Goal: Task Accomplishment & Management: Use online tool/utility

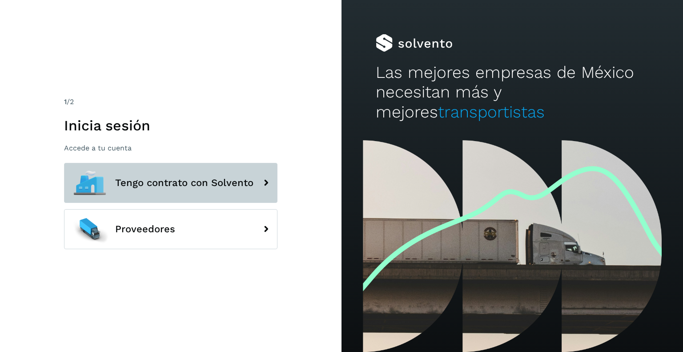
click at [236, 189] on button "Tengo contrato con Solvento" at bounding box center [170, 183] width 213 height 40
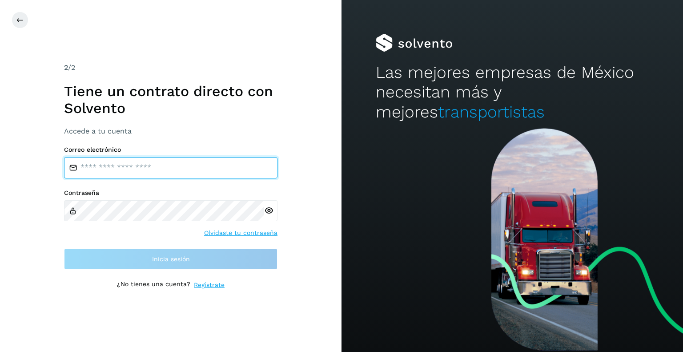
type input "**********"
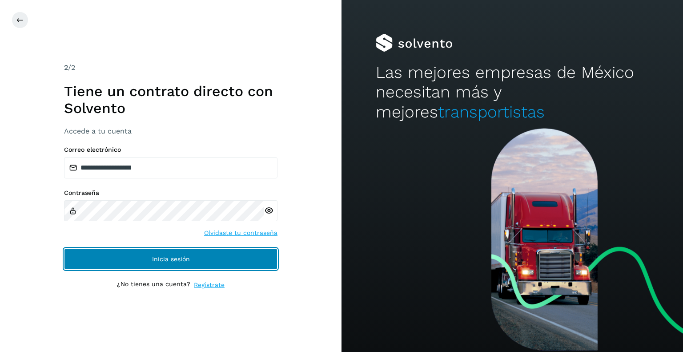
click at [212, 260] on button "Inicia sesión" at bounding box center [170, 258] width 213 height 21
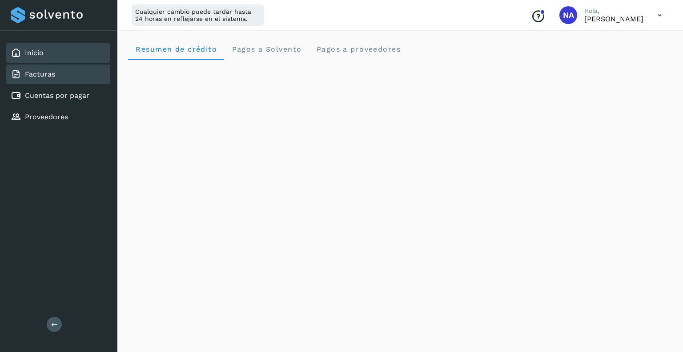
click at [52, 73] on link "Facturas" at bounding box center [40, 74] width 30 height 8
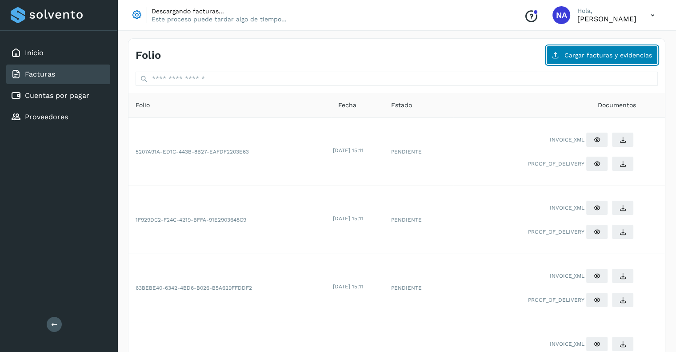
click at [633, 52] on span "Cargar facturas y evidencias" at bounding box center [609, 55] width 88 height 6
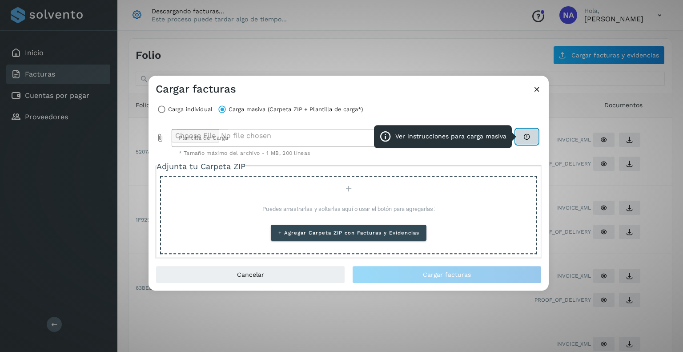
click at [524, 140] on button "Ver instrucciones para carga masiva" at bounding box center [527, 136] width 22 height 15
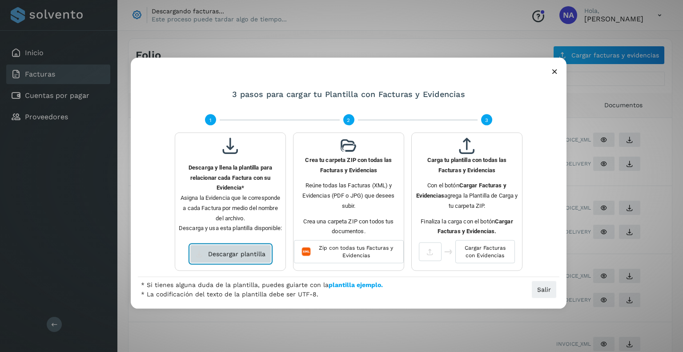
click at [221, 252] on span "Descargar plantilla" at bounding box center [236, 254] width 57 height 6
click at [553, 74] on icon at bounding box center [554, 70] width 9 height 9
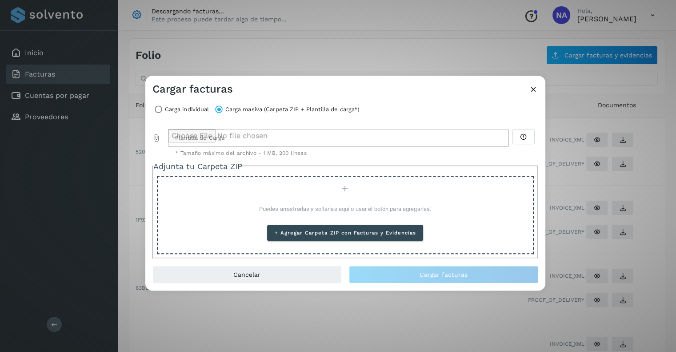
click at [157, 140] on icon "Plantilla de Carga prepended action" at bounding box center [156, 137] width 9 height 9
type input "**********"
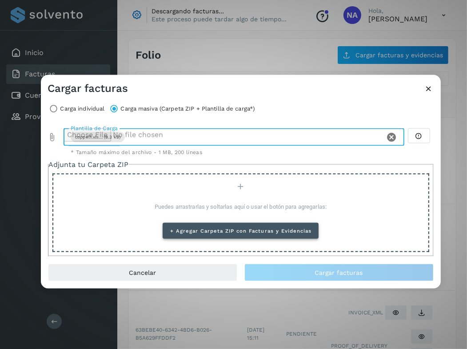
click at [252, 236] on button "+ Agregar Carpeta ZIP con Facturas y Evidencias" at bounding box center [241, 231] width 156 height 16
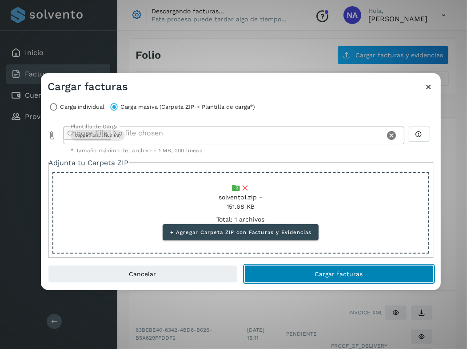
click at [309, 270] on button "Cargar facturas" at bounding box center [339, 274] width 189 height 18
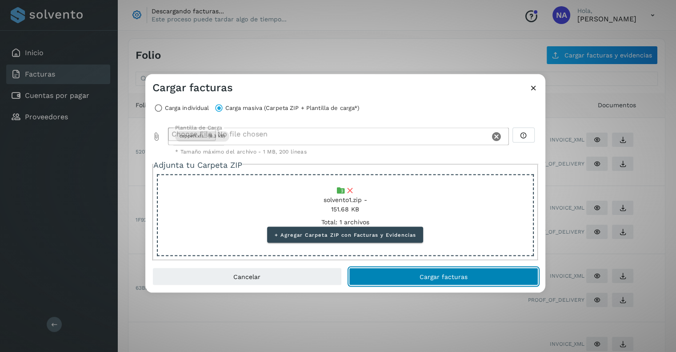
click at [505, 277] on button "Cargar facturas" at bounding box center [443, 276] width 189 height 18
click at [421, 281] on button "Cargar facturas" at bounding box center [443, 276] width 189 height 18
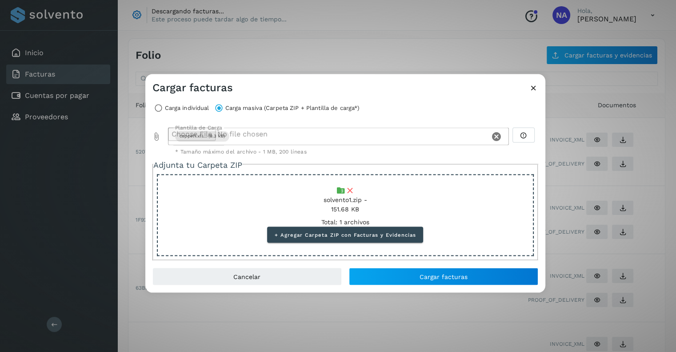
click at [498, 135] on icon "Clear Plantilla de Carga" at bounding box center [496, 136] width 11 height 11
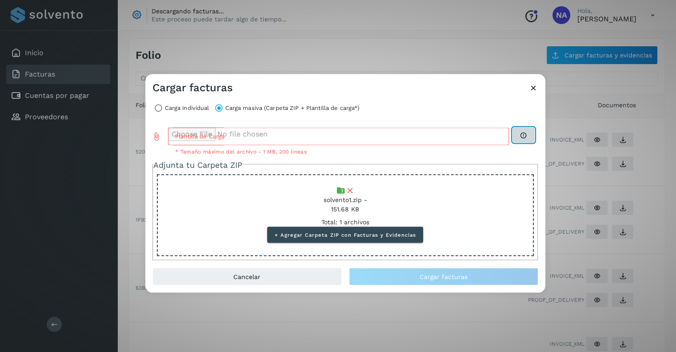
click at [523, 133] on icon at bounding box center [523, 134] width 7 height 7
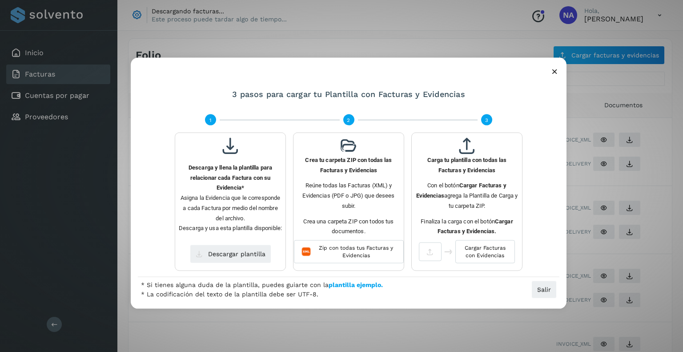
click at [552, 72] on icon at bounding box center [554, 70] width 9 height 9
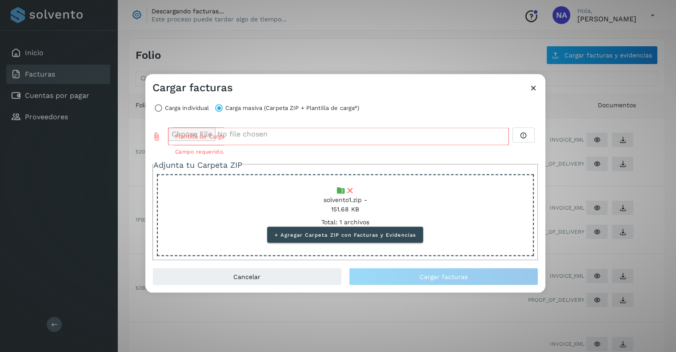
click at [156, 136] on icon "Plantilla de Carga prepended action" at bounding box center [156, 136] width 9 height 9
type input "**********"
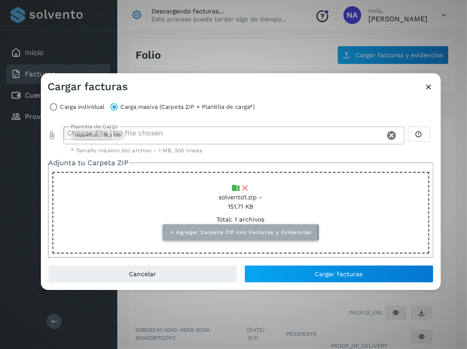
click at [263, 233] on span "+ Agregar Carpeta ZIP con Facturas y Evidencias" at bounding box center [241, 232] width 142 height 6
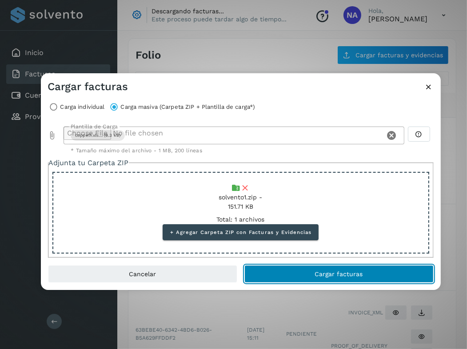
click at [316, 270] on button "Cargar facturas" at bounding box center [339, 274] width 189 height 18
